Goal: Task Accomplishment & Management: Manage account settings

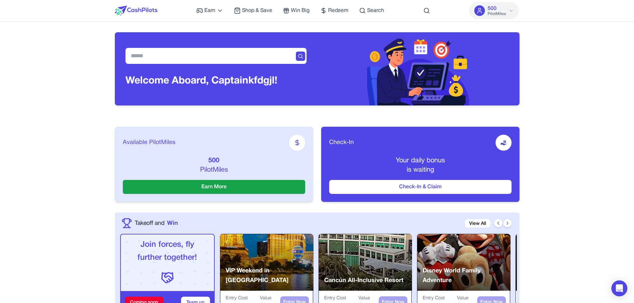
click at [498, 12] on span "PilotMiles" at bounding box center [497, 13] width 18 height 5
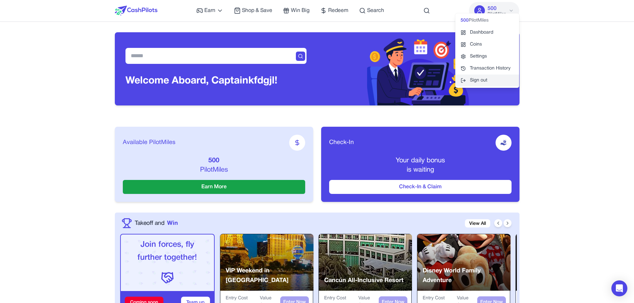
click at [478, 81] on button "Sign out" at bounding box center [487, 81] width 64 height 12
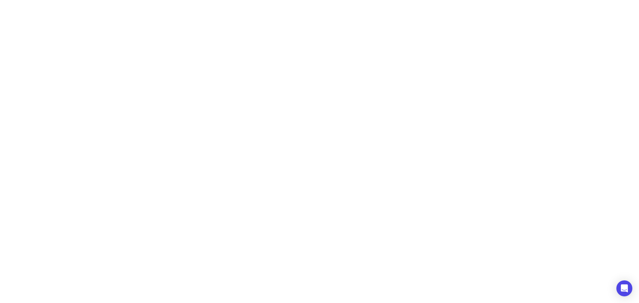
drag, startPoint x: 344, startPoint y: 86, endPoint x: 382, endPoint y: 251, distance: 169.0
click at [382, 33] on html at bounding box center [319, 16] width 639 height 33
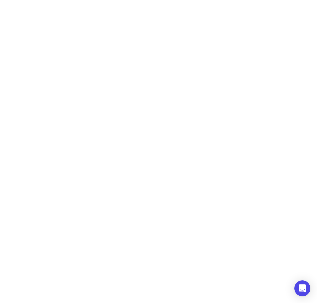
click at [316, 0] on html at bounding box center [158, 0] width 317 height 0
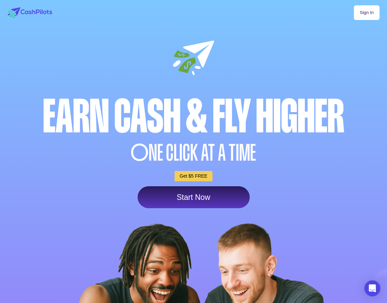
click at [316, 12] on link "Sign In" at bounding box center [366, 12] width 25 height 15
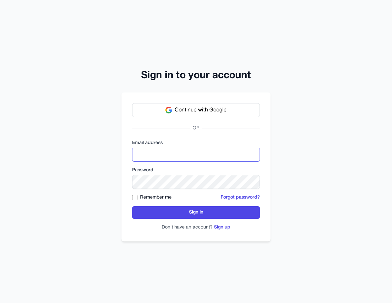
drag, startPoint x: 0, startPoint y: 0, endPoint x: 200, endPoint y: 154, distance: 252.5
click at [200, 154] on input "email" at bounding box center [196, 155] width 128 height 14
type input "**********"
drag, startPoint x: 198, startPoint y: 154, endPoint x: 64, endPoint y: 145, distance: 133.8
click at [64, 145] on div "**********" at bounding box center [196, 151] width 392 height 303
